Goal: Task Accomplishment & Management: Complete application form

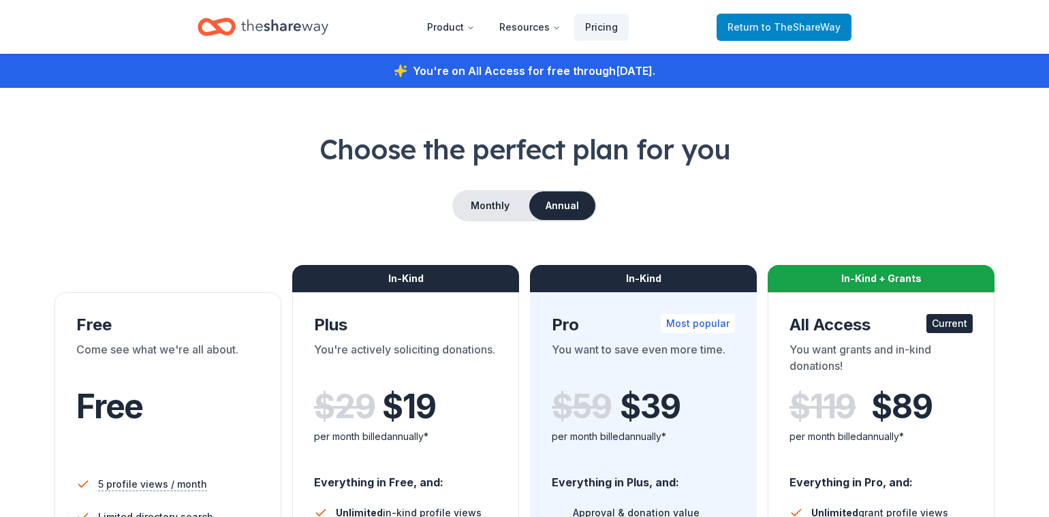
click at [752, 27] on span "Return to TheShareWay" at bounding box center [783, 27] width 113 height 16
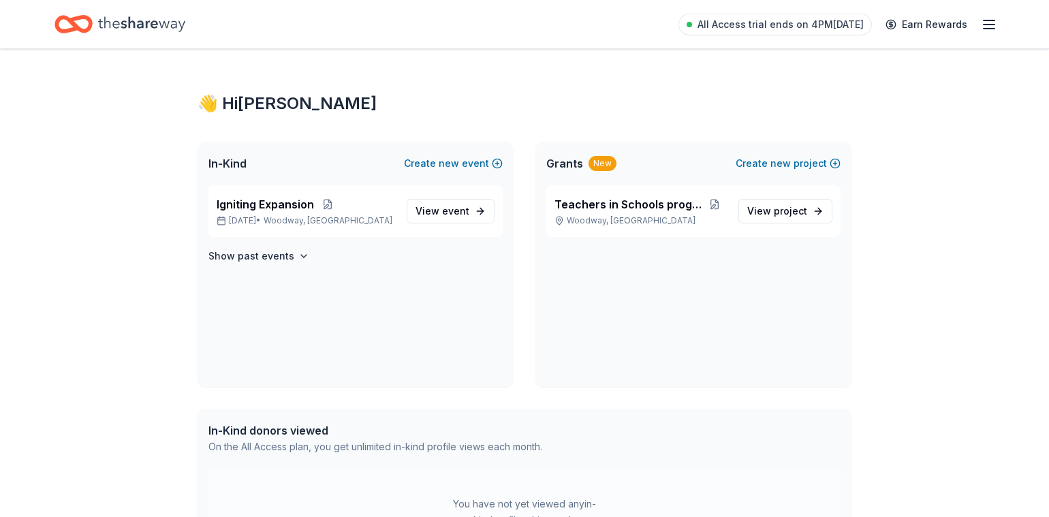
click at [986, 20] on line "button" at bounding box center [989, 20] width 11 height 0
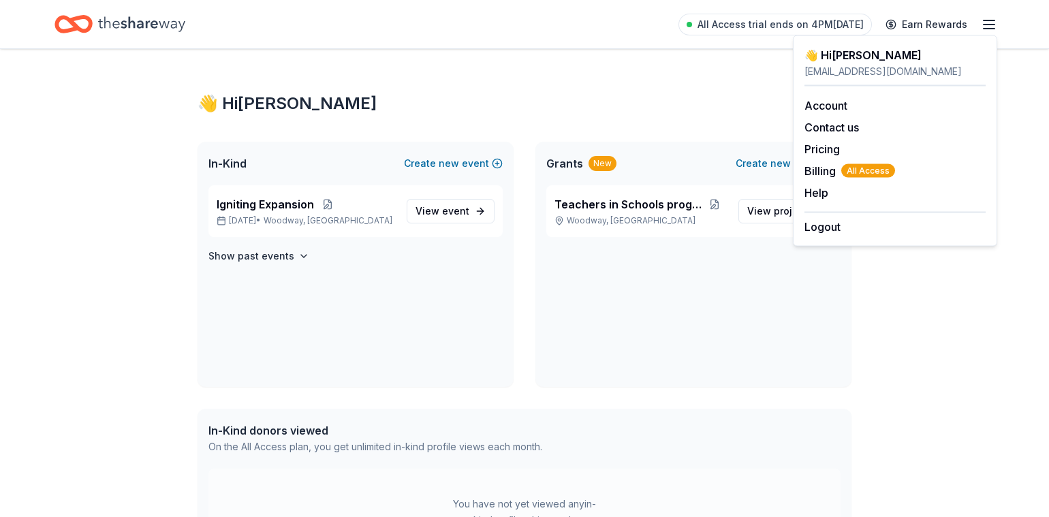
click at [986, 20] on line "button" at bounding box center [989, 20] width 11 height 0
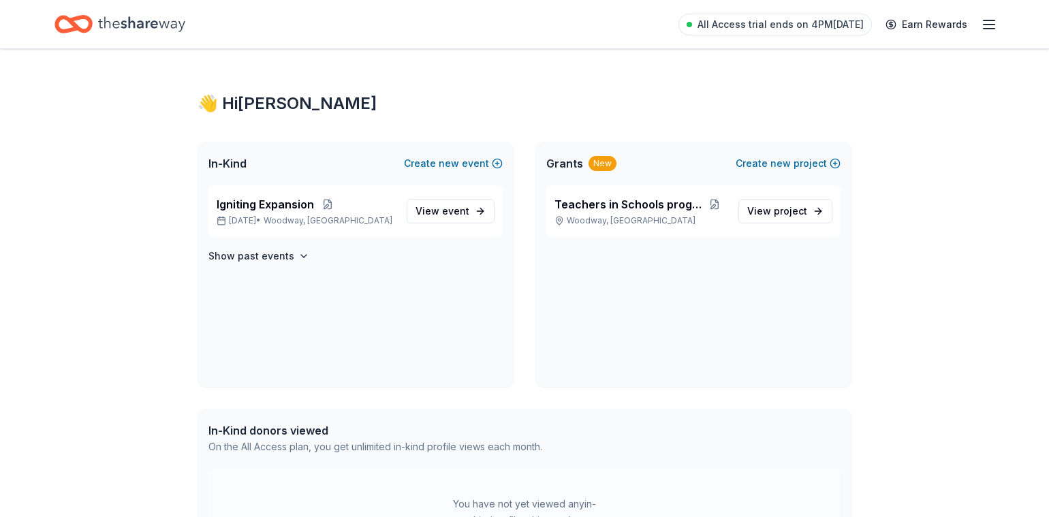
click at [94, 22] on div "Home" at bounding box center [119, 24] width 131 height 32
click at [447, 213] on span "event" at bounding box center [455, 211] width 27 height 12
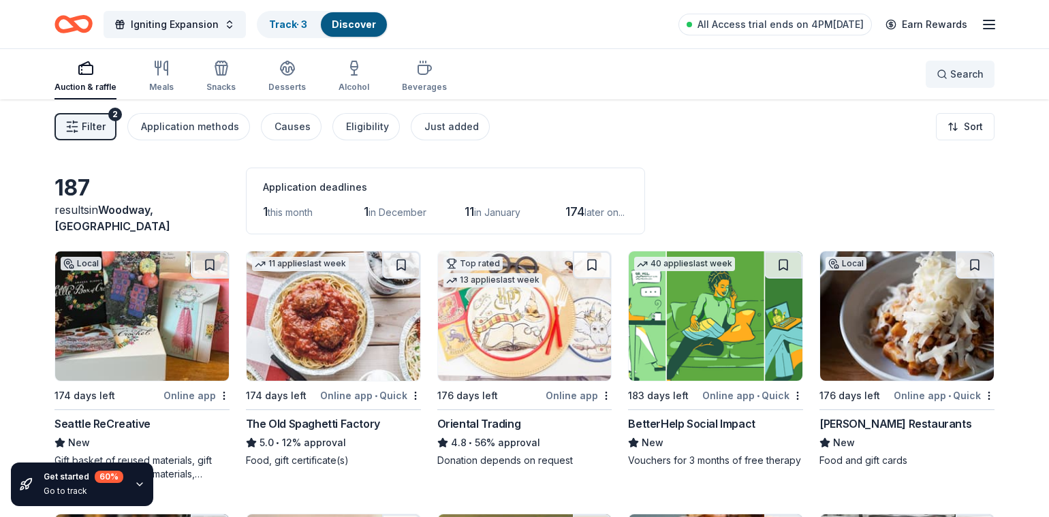
click at [988, 74] on button "Search" at bounding box center [960, 74] width 69 height 27
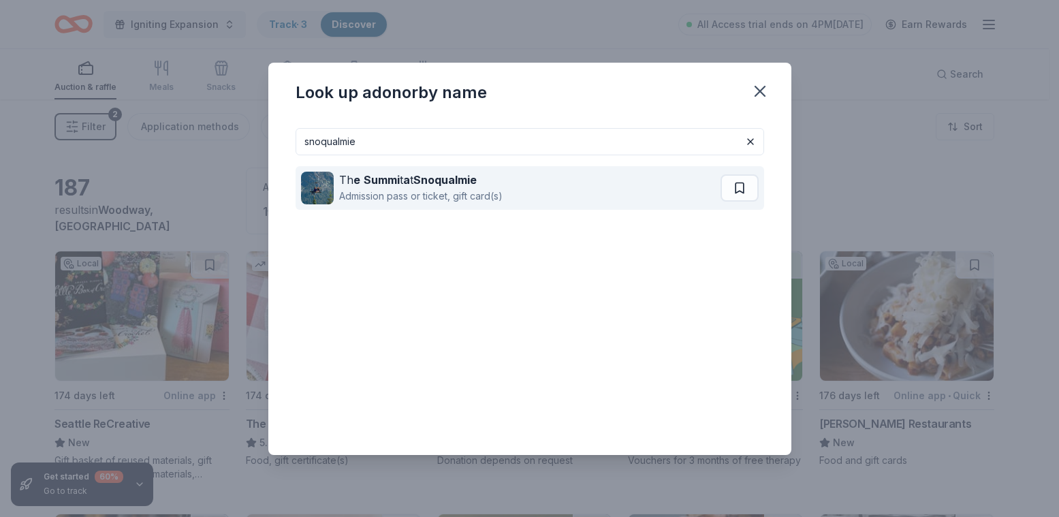
type input "snoqualmie"
click at [378, 176] on strong "Summi" at bounding box center [382, 180] width 36 height 14
click at [645, 186] on div "Th e Summi t a t Snoqualmie Admission pass or ticket, gift card(s)" at bounding box center [511, 188] width 420 height 44
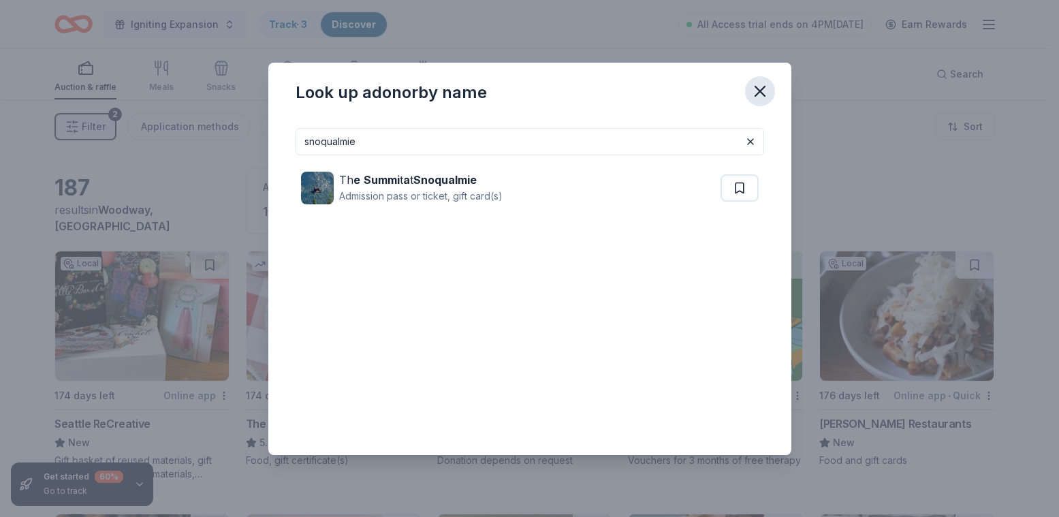
click at [761, 91] on icon "button" at bounding box center [760, 91] width 19 height 19
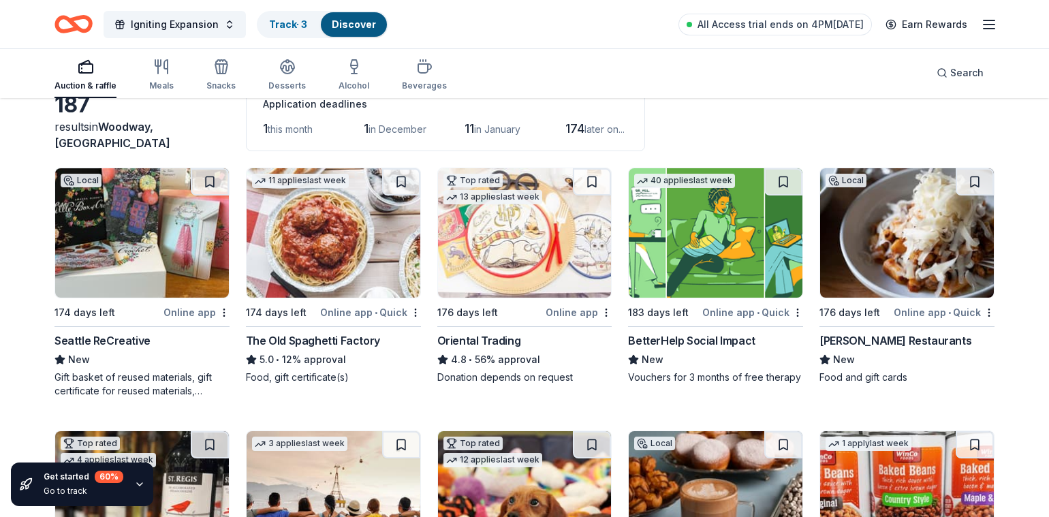
scroll to position [84, 0]
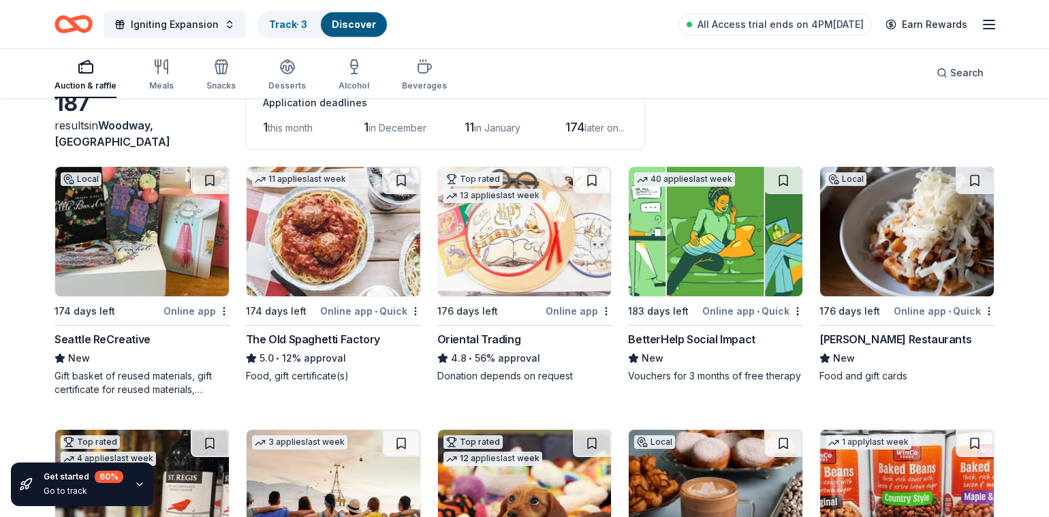
click at [110, 345] on div "Seattle ReCreative" at bounding box center [102, 339] width 96 height 16
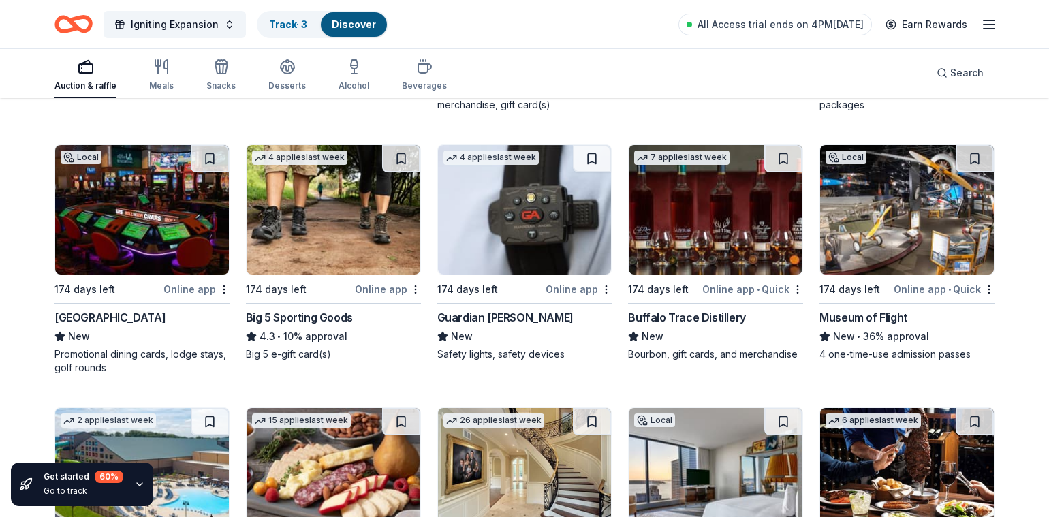
scroll to position [2244, 0]
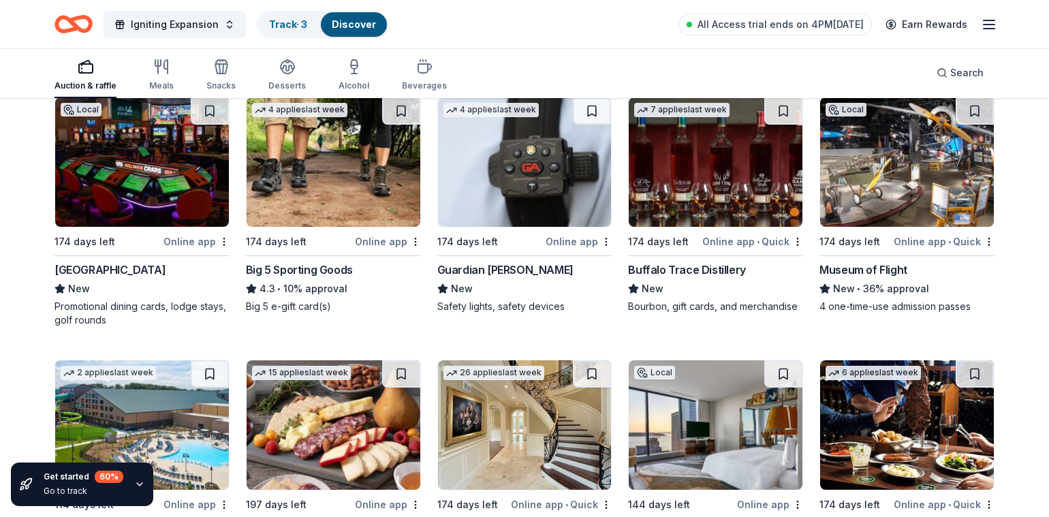
click at [151, 268] on div "Swinomish Casino & Lodge" at bounding box center [109, 270] width 111 height 16
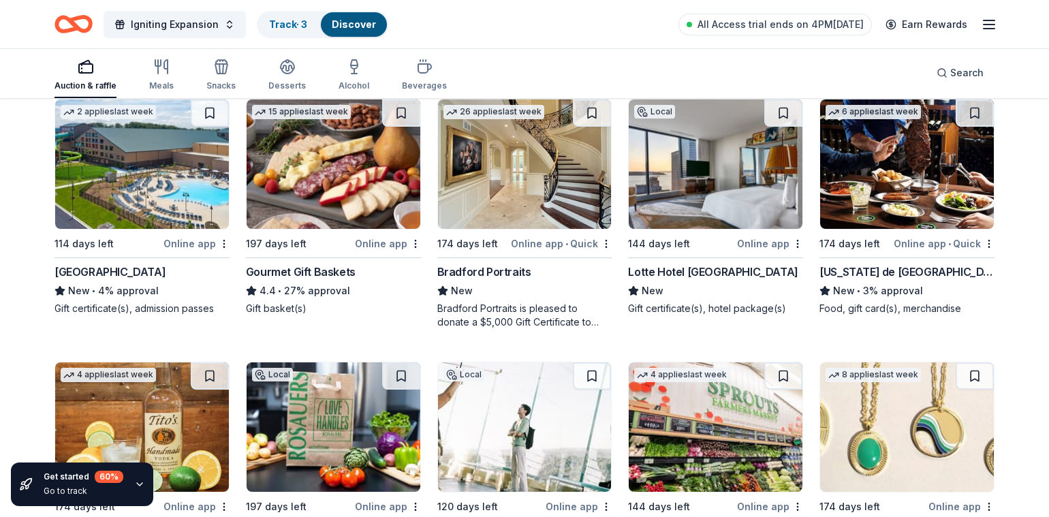
scroll to position [2508, 0]
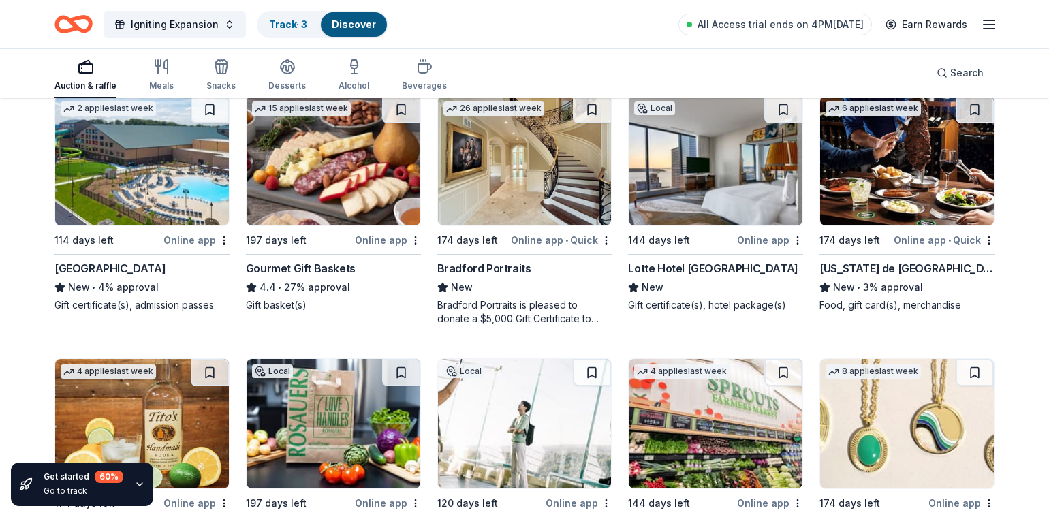
click at [711, 200] on img at bounding box center [716, 160] width 174 height 129
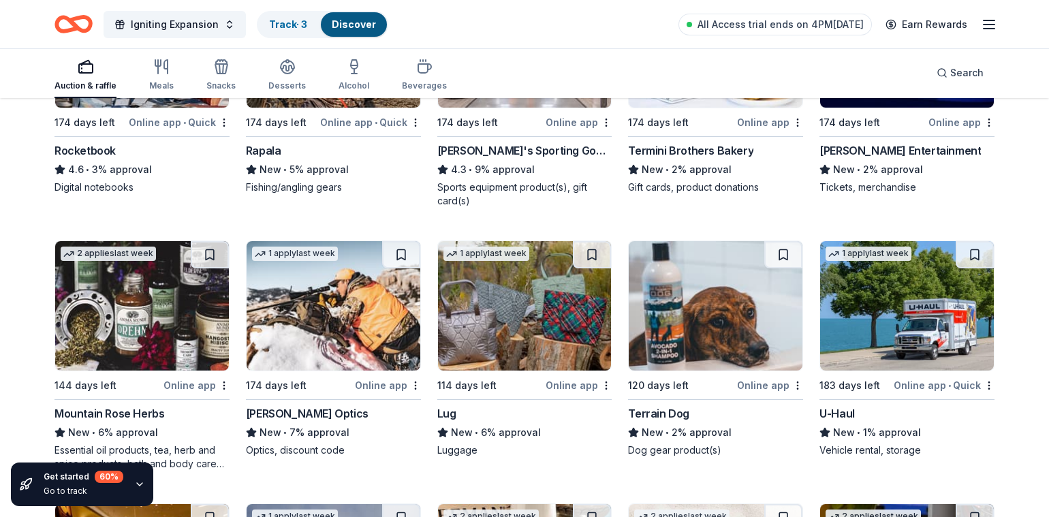
scroll to position [4810, 0]
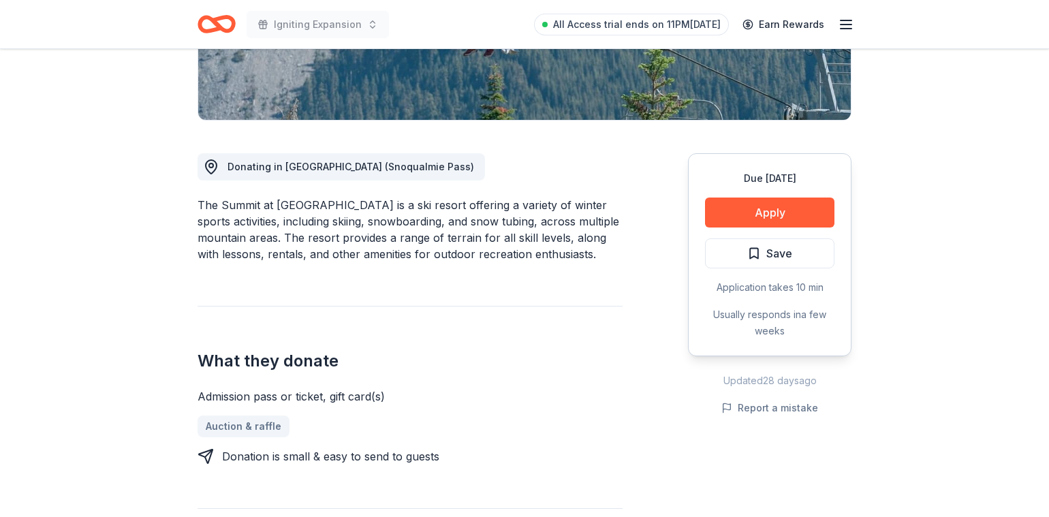
scroll to position [294, 0]
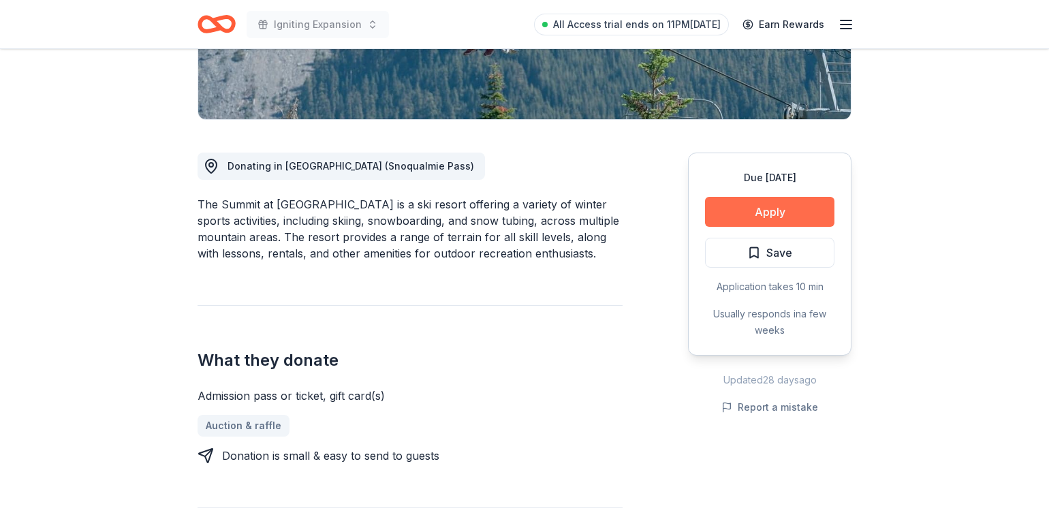
click at [779, 208] on button "Apply" at bounding box center [769, 212] width 129 height 30
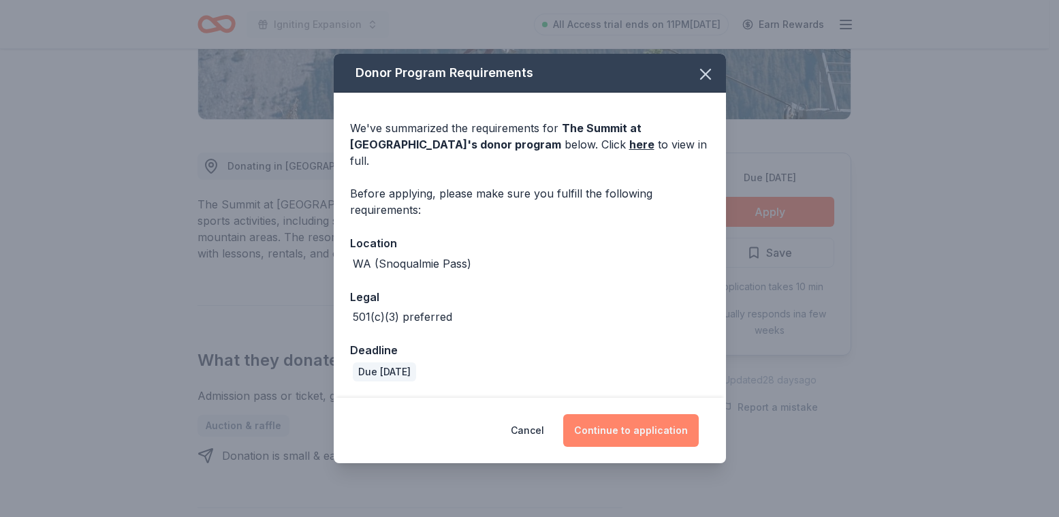
click at [672, 418] on button "Continue to application" at bounding box center [631, 430] width 136 height 33
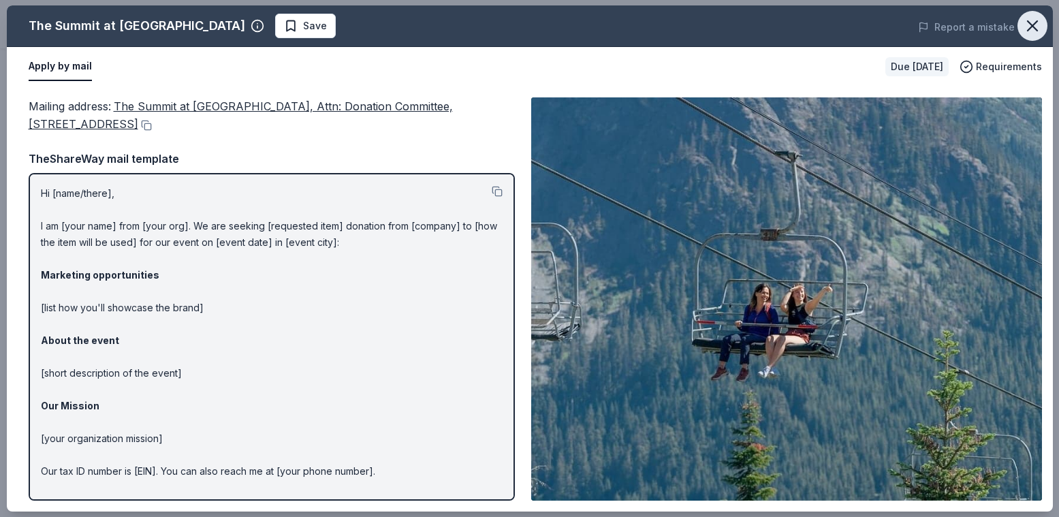
click at [1024, 28] on icon "button" at bounding box center [1032, 25] width 19 height 19
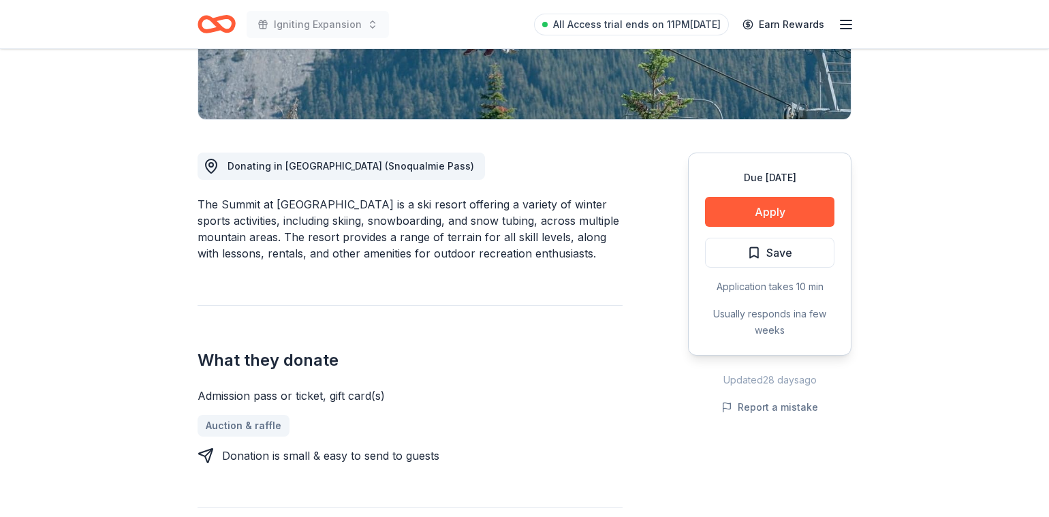
drag, startPoint x: 571, startPoint y: 251, endPoint x: 274, endPoint y: 211, distance: 299.7
click at [274, 209] on div "The Summit at Snoqualmie is a ski resort offering a variety of winter sports ac…" at bounding box center [410, 228] width 425 height 65
click at [274, 211] on div "The Summit at Snoqualmie is a ski resort offering a variety of winter sports ac…" at bounding box center [410, 228] width 425 height 65
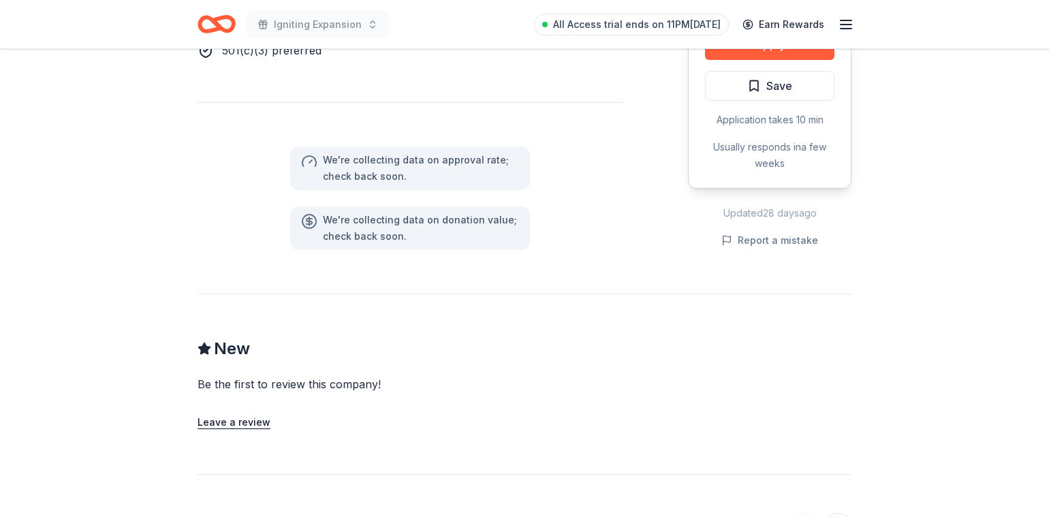
scroll to position [0, 0]
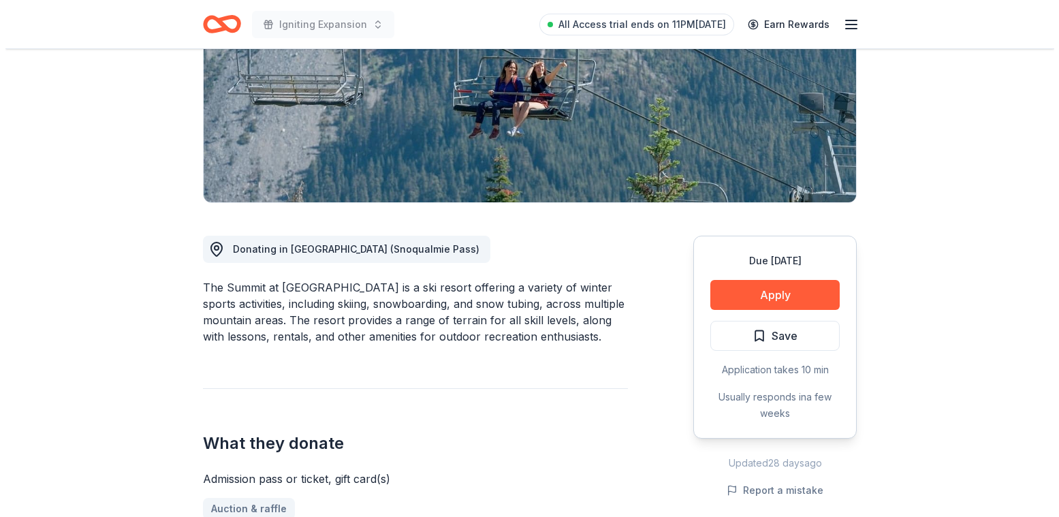
scroll to position [216, 0]
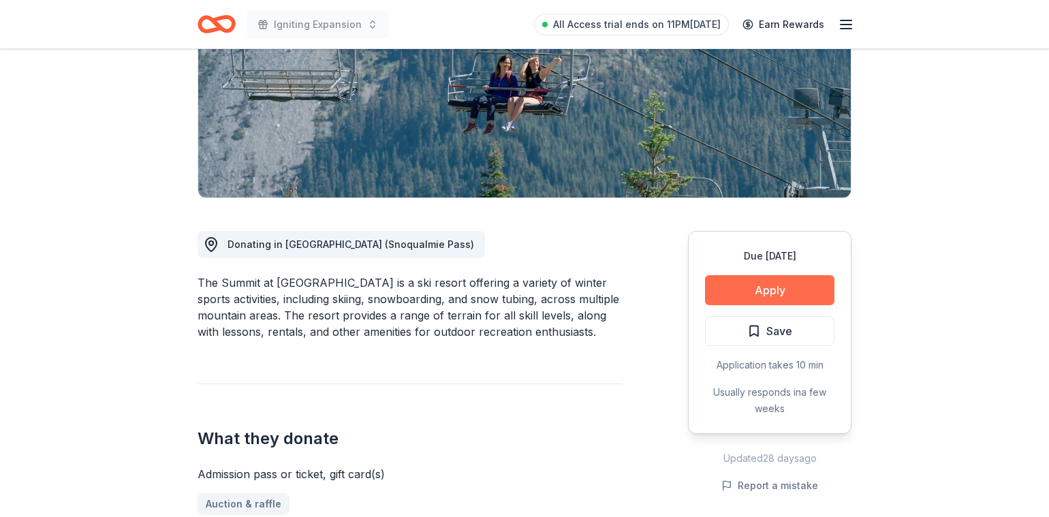
click at [755, 299] on button "Apply" at bounding box center [769, 290] width 129 height 30
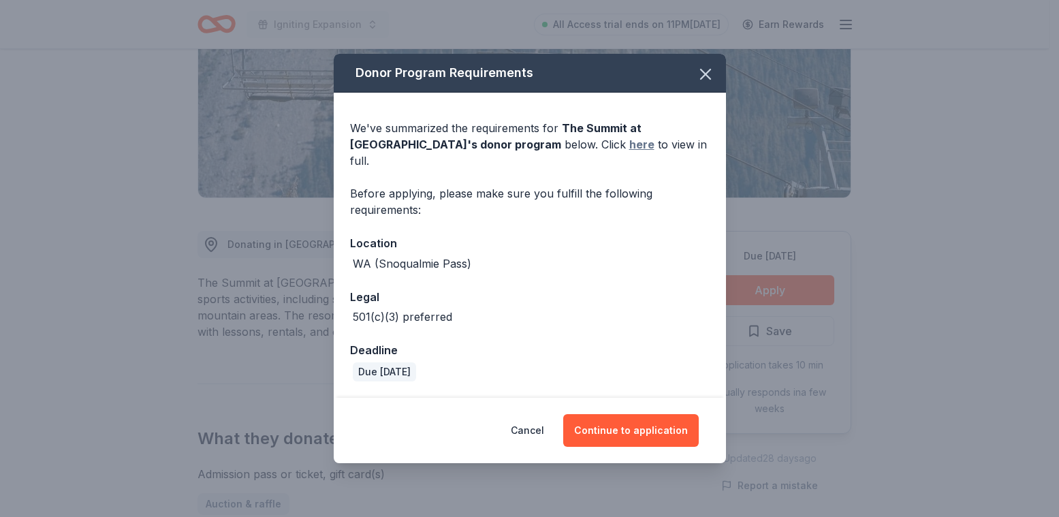
click at [629, 153] on link "here" at bounding box center [641, 144] width 25 height 16
click at [657, 424] on button "Continue to application" at bounding box center [631, 430] width 136 height 33
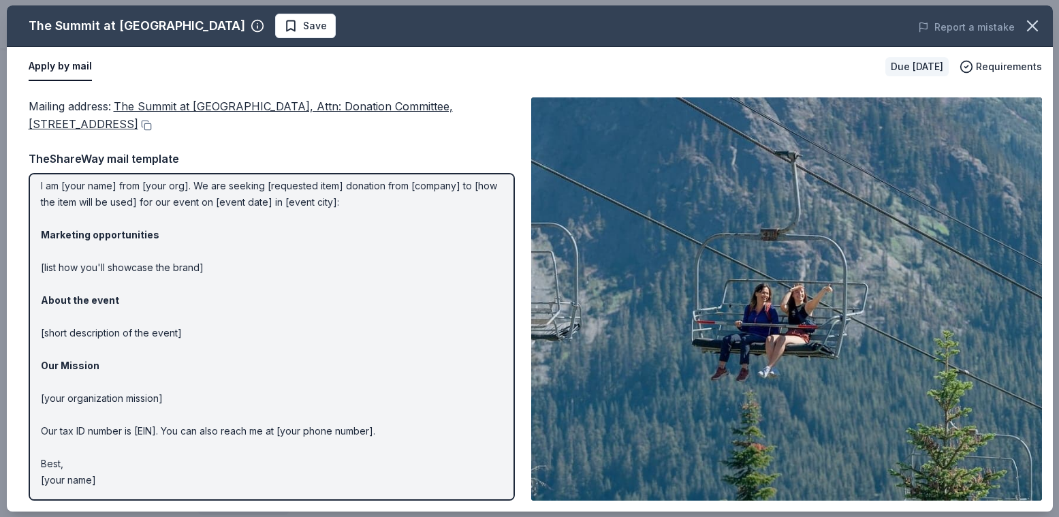
scroll to position [0, 0]
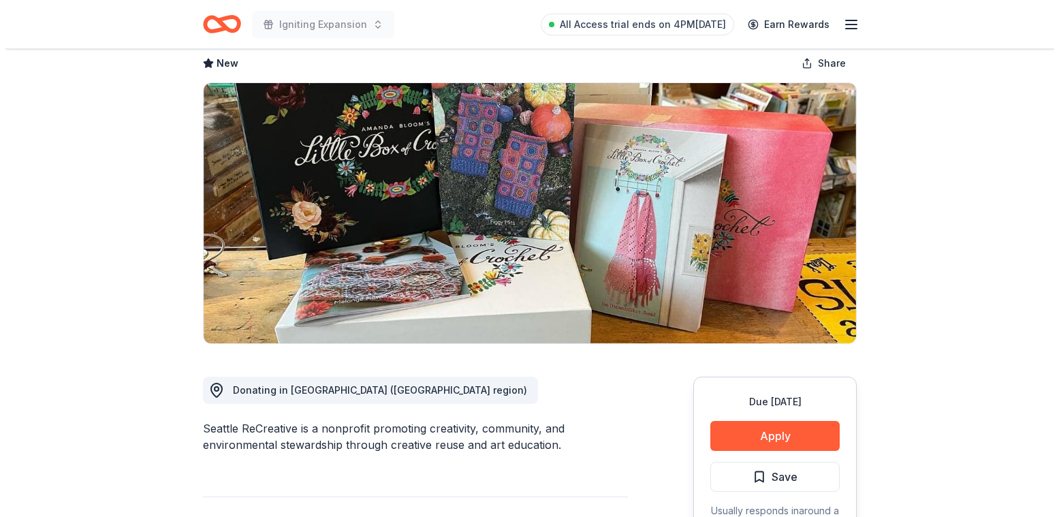
scroll to position [69, 0]
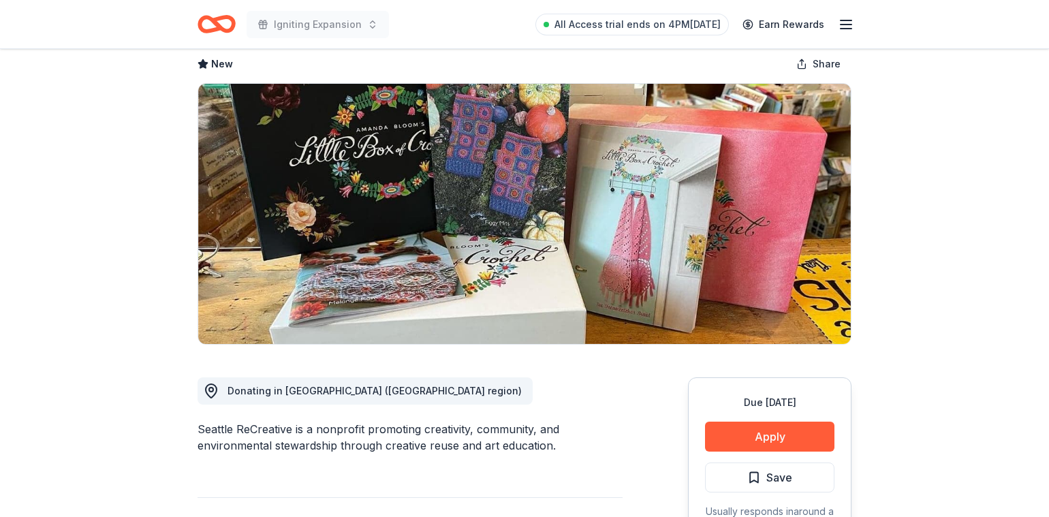
click at [539, 439] on div "Seattle ReCreative is a nonprofit promoting creativity, community, and environm…" at bounding box center [410, 437] width 425 height 33
drag, startPoint x: 554, startPoint y: 443, endPoint x: 413, endPoint y: 445, distance: 140.3
click at [408, 441] on div "Seattle ReCreative is a nonprofit promoting creativity, community, and environm…" at bounding box center [410, 437] width 425 height 33
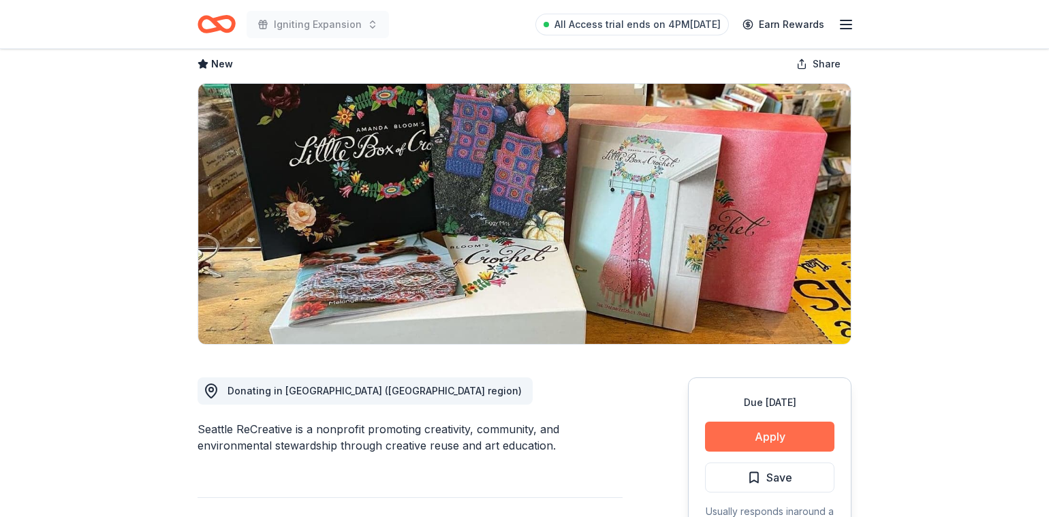
click at [789, 439] on button "Apply" at bounding box center [769, 437] width 129 height 30
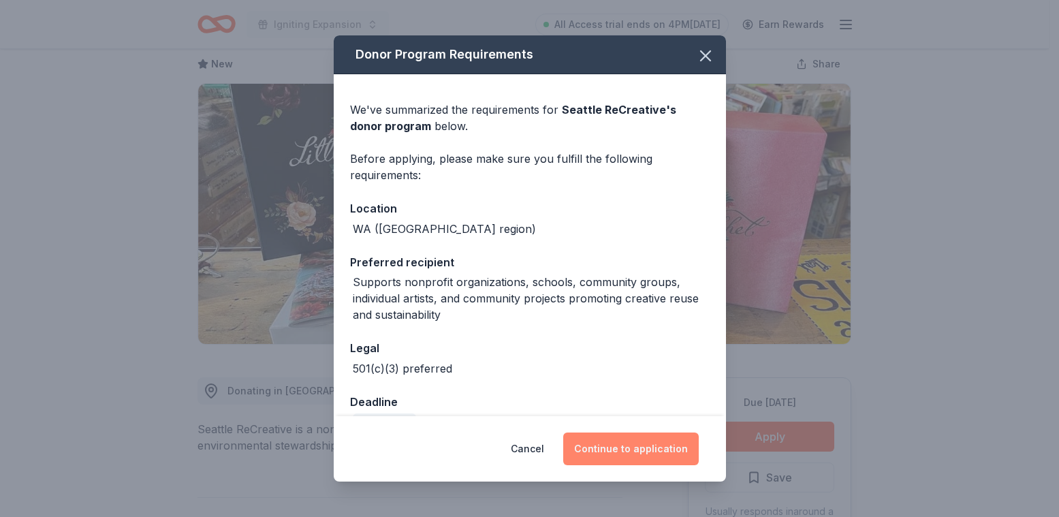
click at [616, 451] on button "Continue to application" at bounding box center [631, 449] width 136 height 33
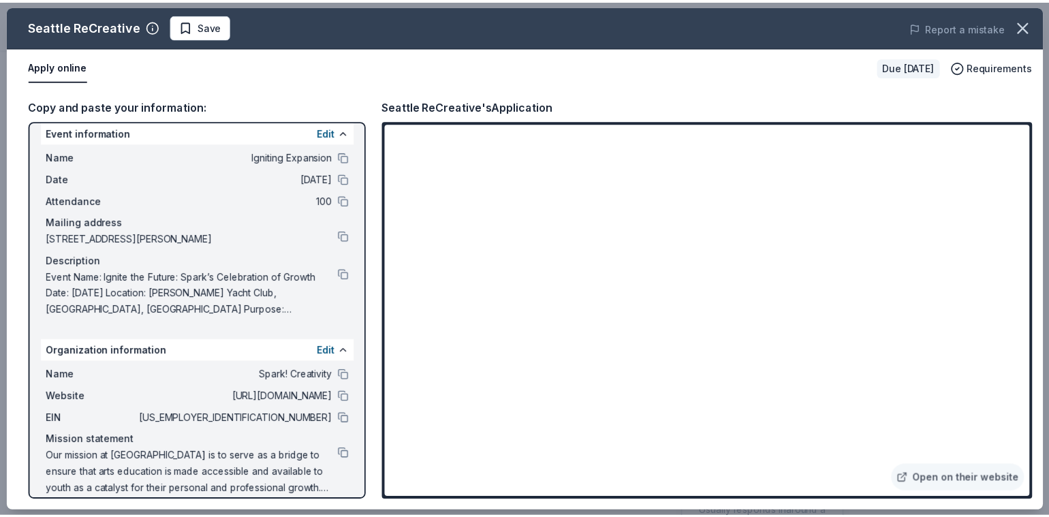
scroll to position [26, 0]
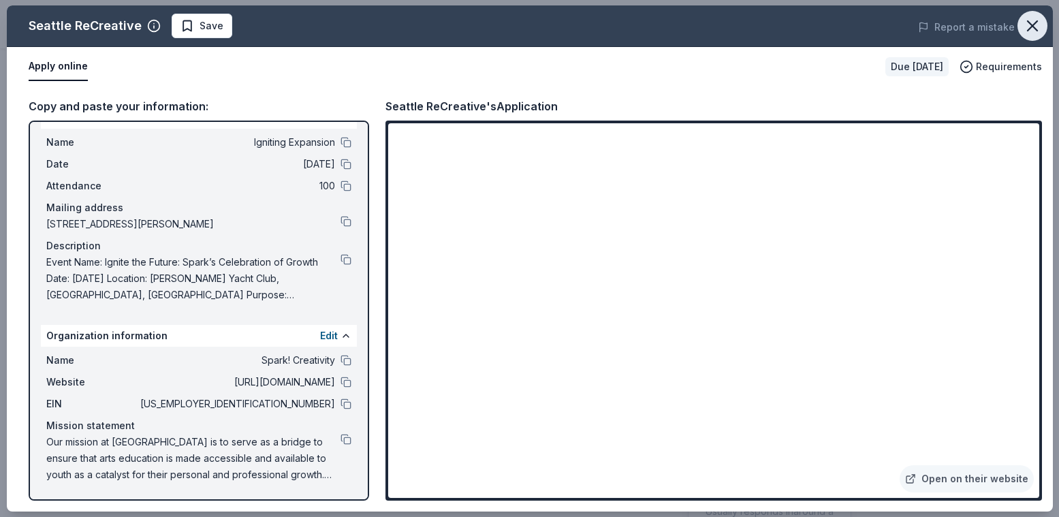
click at [1028, 29] on icon "button" at bounding box center [1033, 26] width 10 height 10
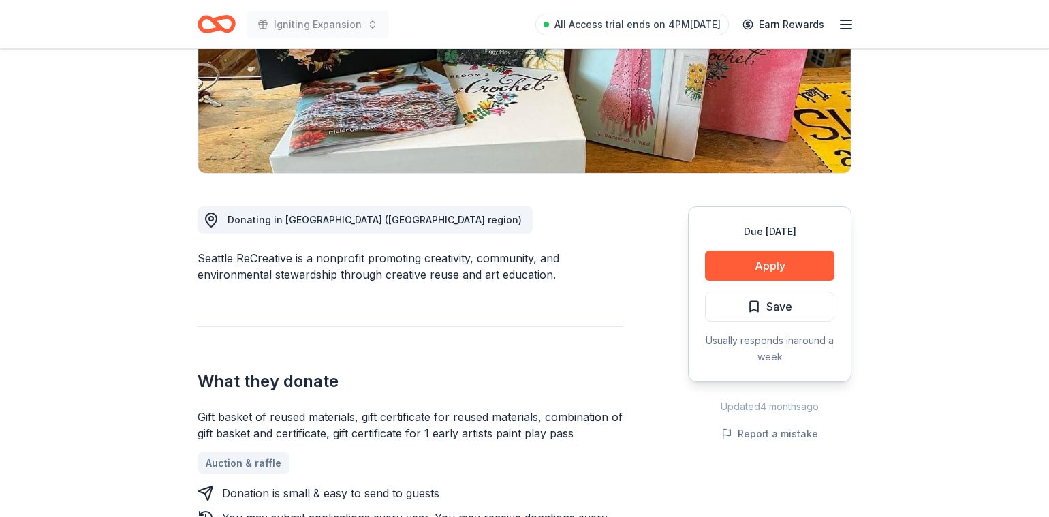
scroll to position [387, 0]
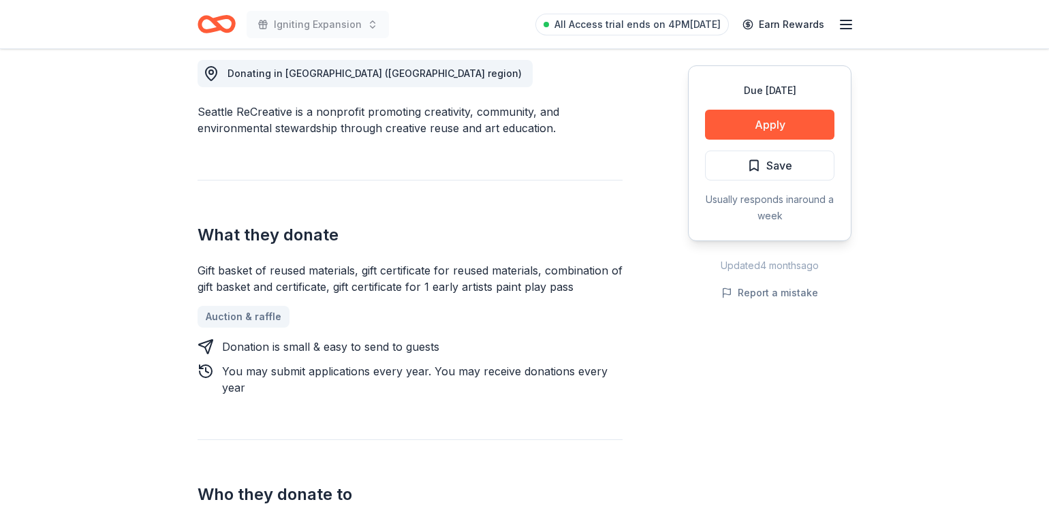
click at [404, 286] on div "Gift basket of reused materials, gift certificate for reused materials, combina…" at bounding box center [410, 278] width 425 height 33
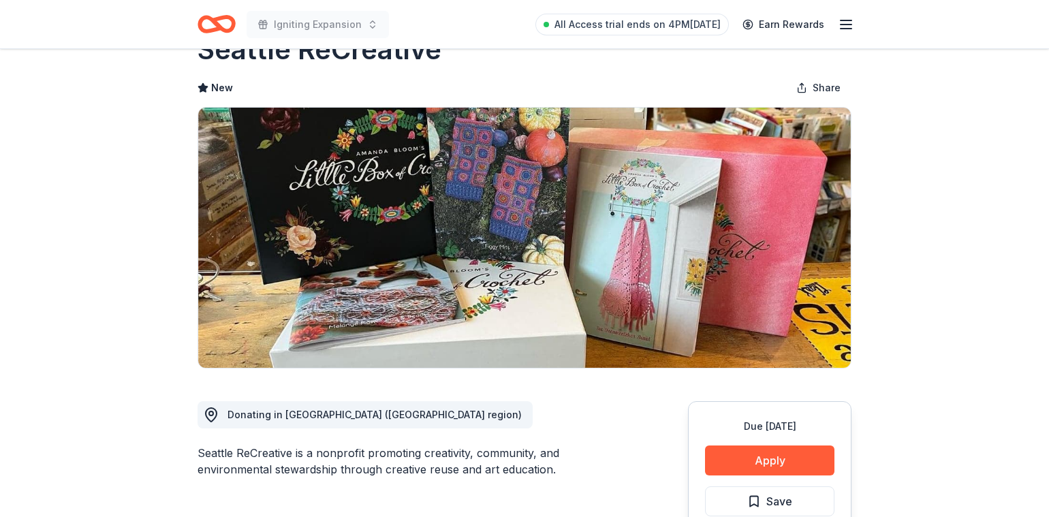
scroll to position [0, 0]
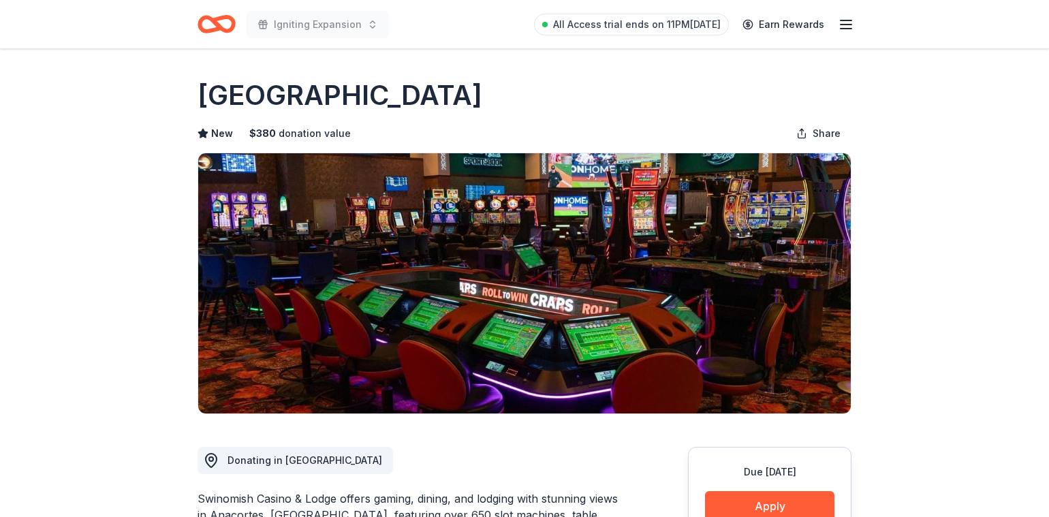
click at [382, 92] on h1 "[GEOGRAPHIC_DATA]" at bounding box center [340, 95] width 285 height 38
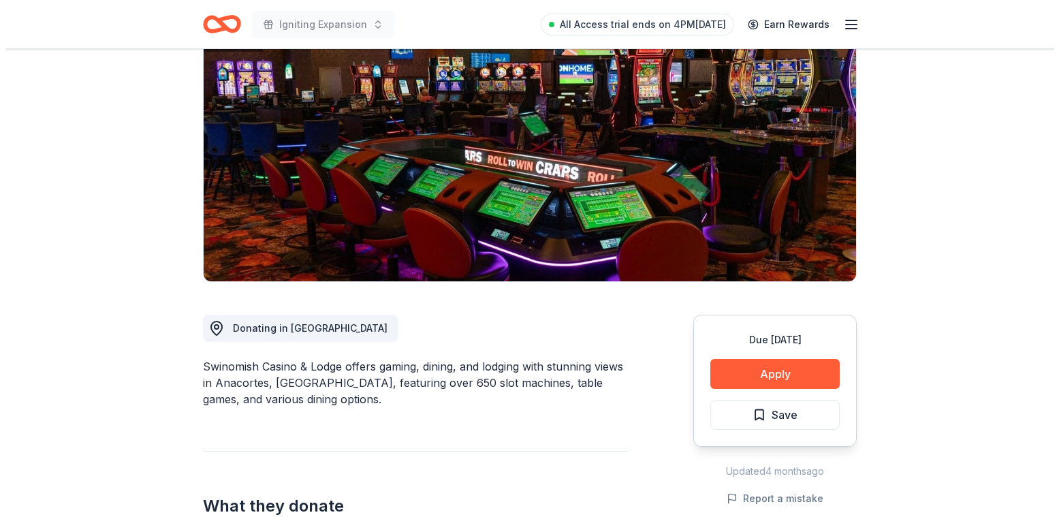
scroll to position [214, 0]
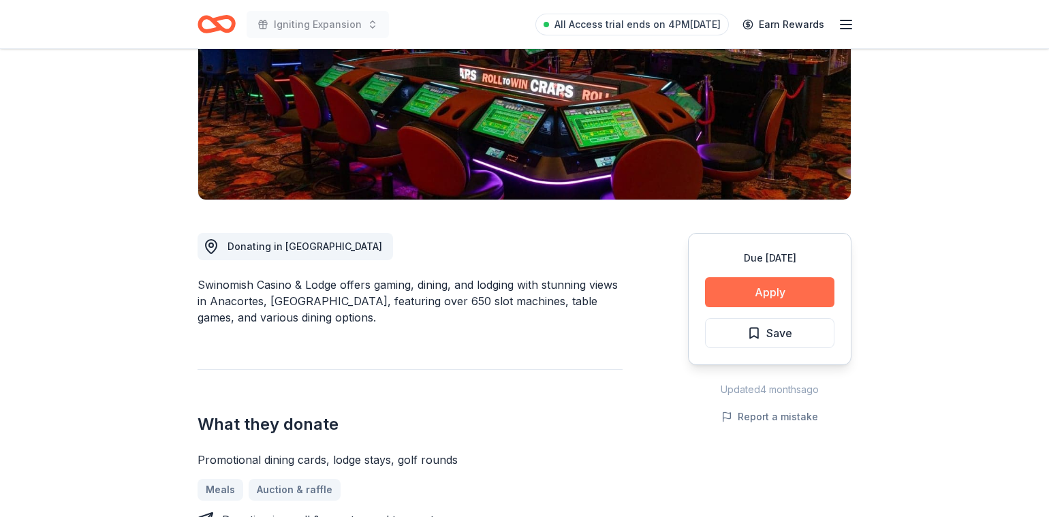
click at [732, 292] on button "Apply" at bounding box center [769, 292] width 129 height 30
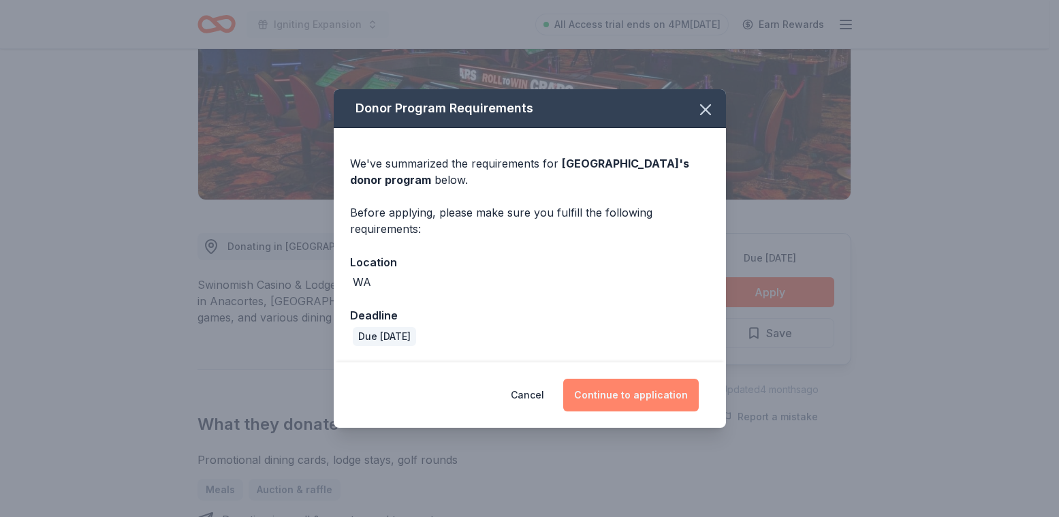
click at [585, 398] on button "Continue to application" at bounding box center [631, 395] width 136 height 33
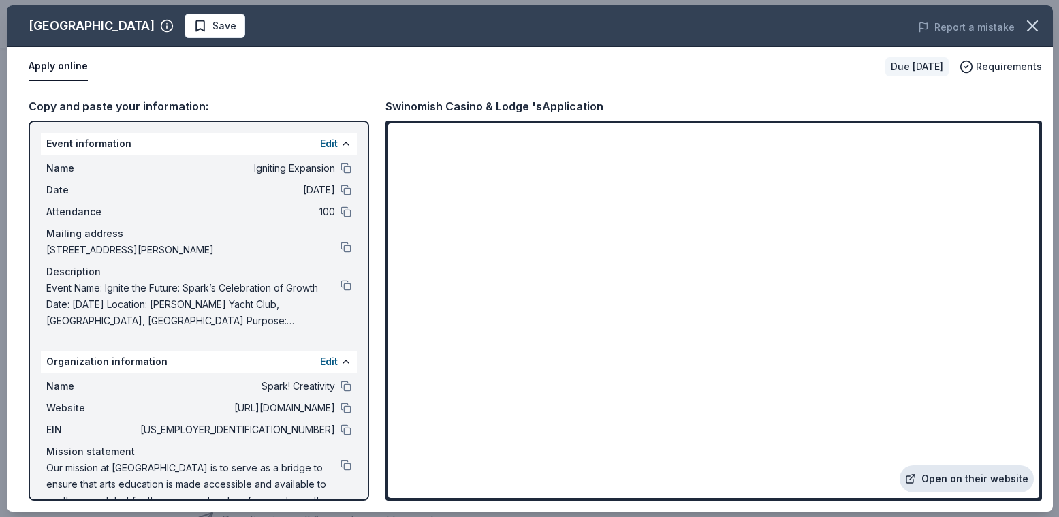
click at [934, 477] on link "Open on their website" at bounding box center [967, 478] width 134 height 27
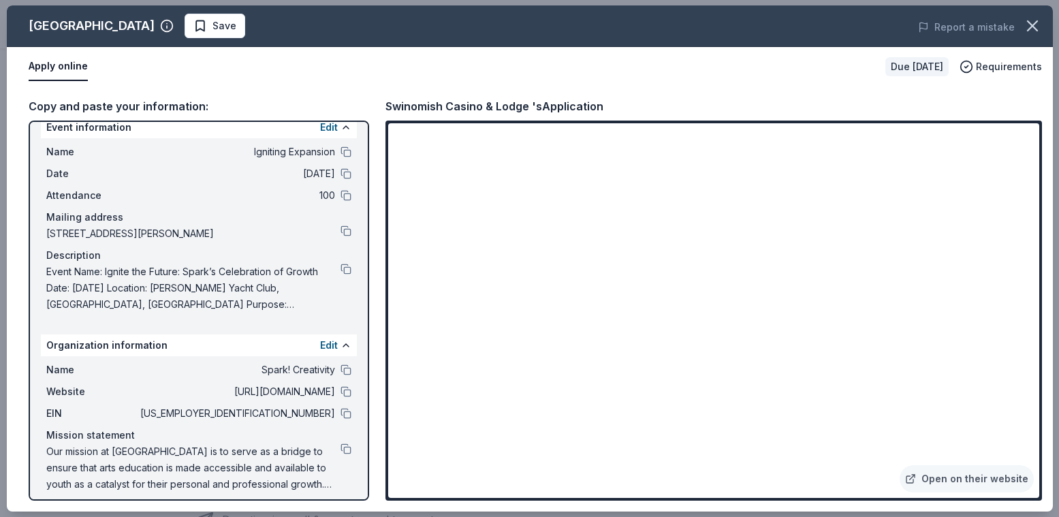
scroll to position [26, 0]
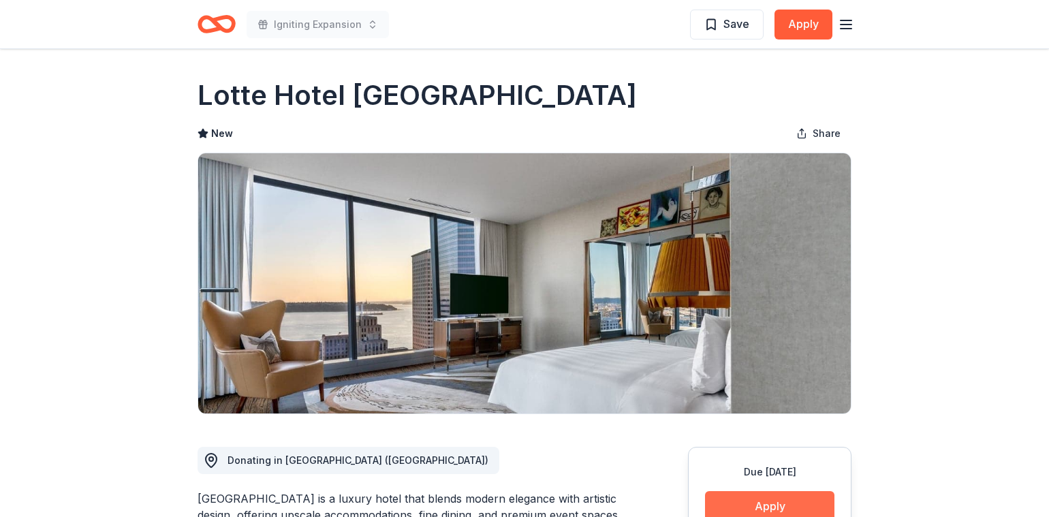
click at [747, 506] on button "Apply" at bounding box center [769, 506] width 129 height 30
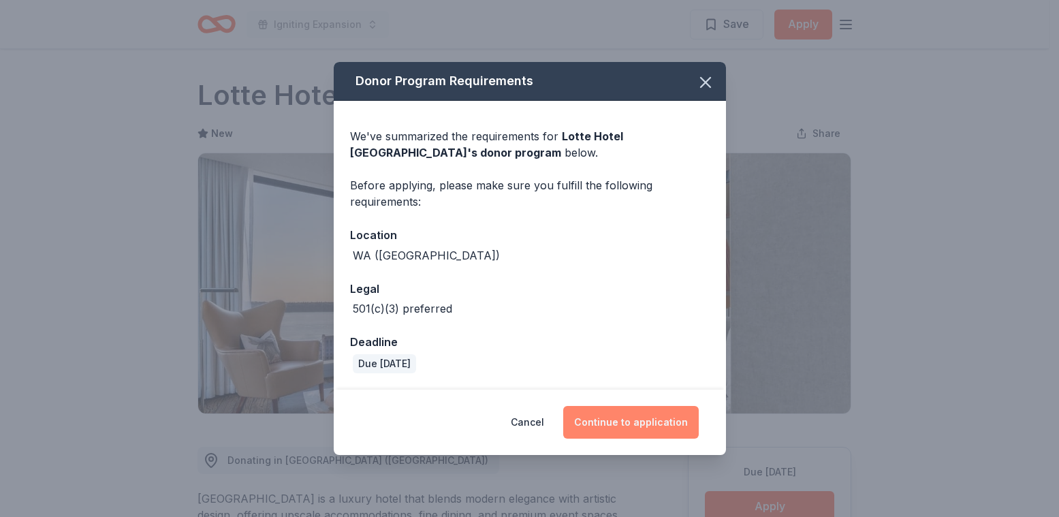
click at [596, 425] on button "Continue to application" at bounding box center [631, 422] width 136 height 33
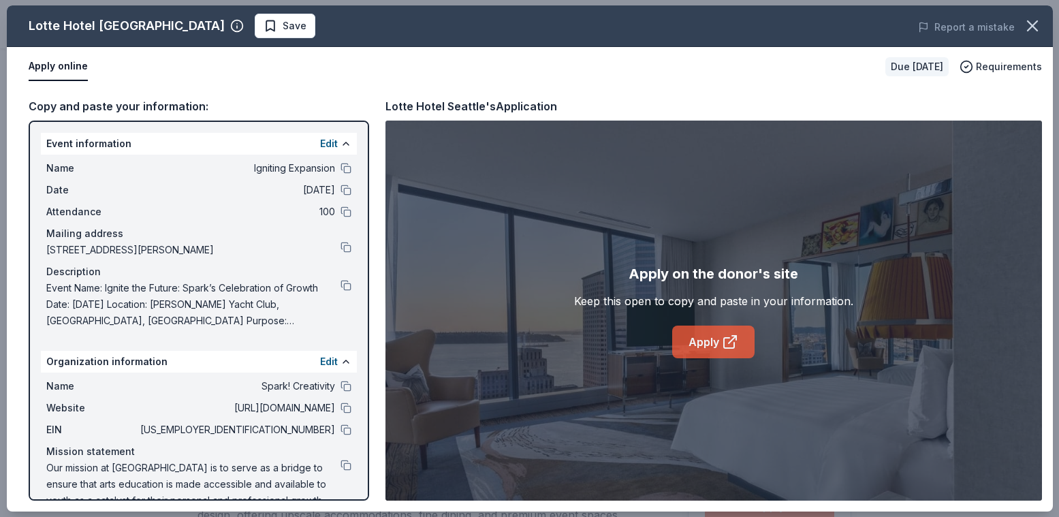
click at [699, 334] on link "Apply" at bounding box center [713, 342] width 82 height 33
